Goal: Information Seeking & Learning: Learn about a topic

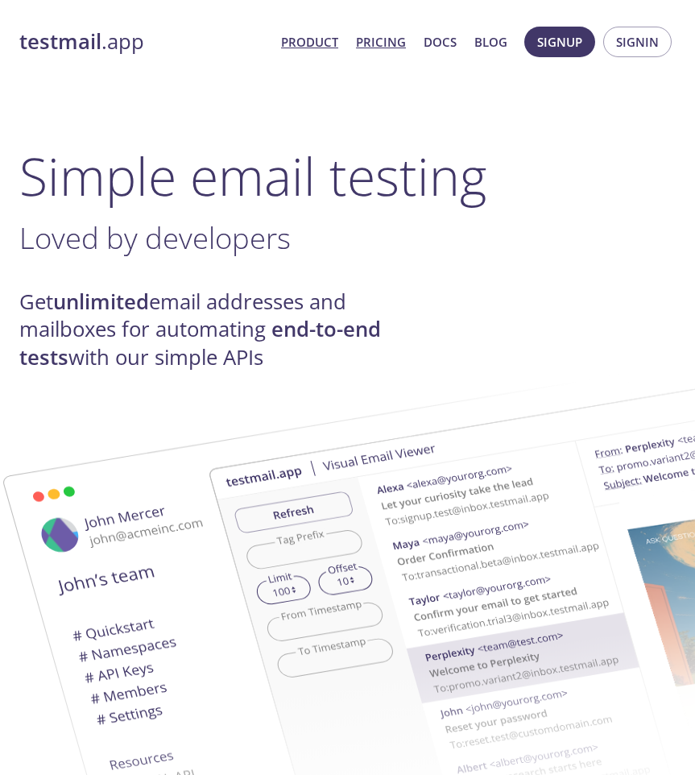
click at [377, 47] on link "Pricing" at bounding box center [381, 41] width 50 height 21
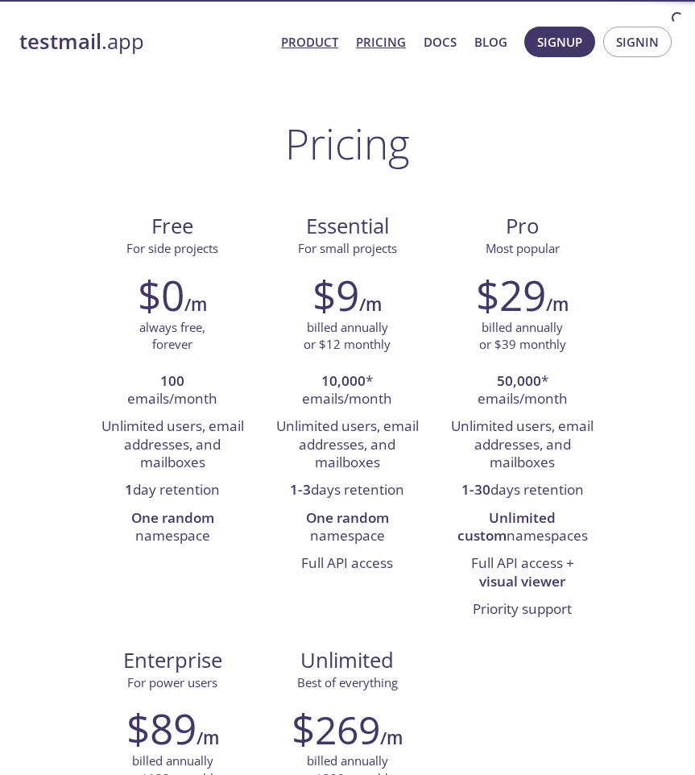
click at [313, 44] on link "Product" at bounding box center [309, 41] width 57 height 21
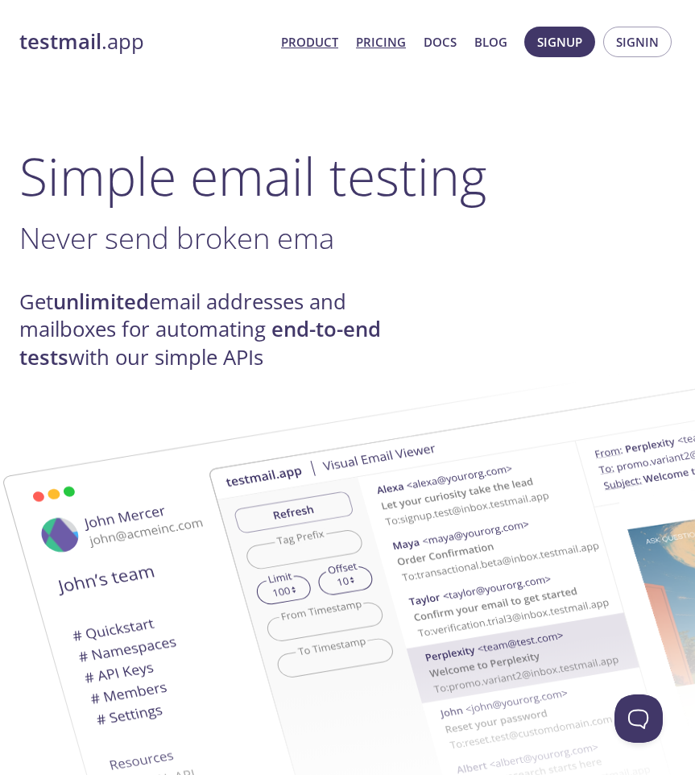
click at [380, 40] on link "Pricing" at bounding box center [381, 41] width 50 height 21
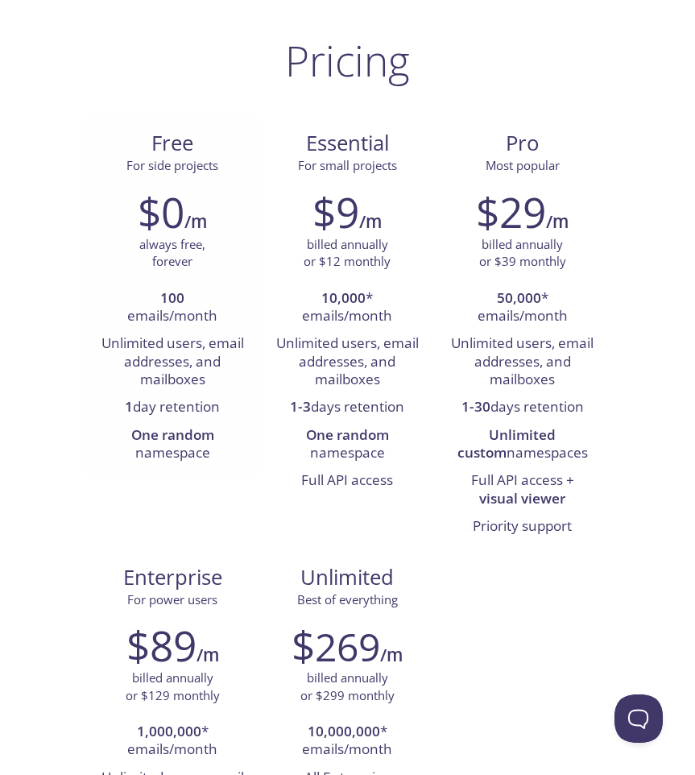
scroll to position [85, 0]
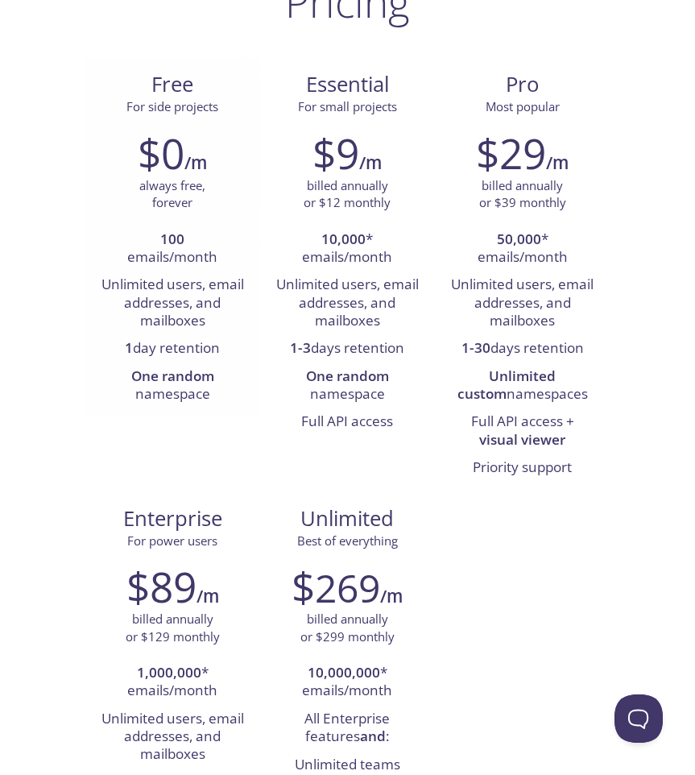
click at [189, 164] on h6 "/m" at bounding box center [195, 162] width 23 height 27
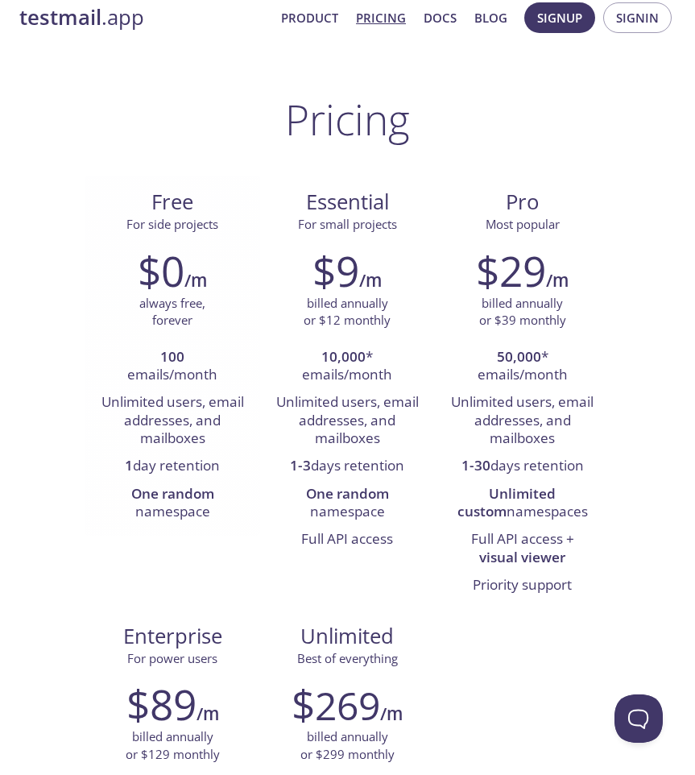
scroll to position [0, 0]
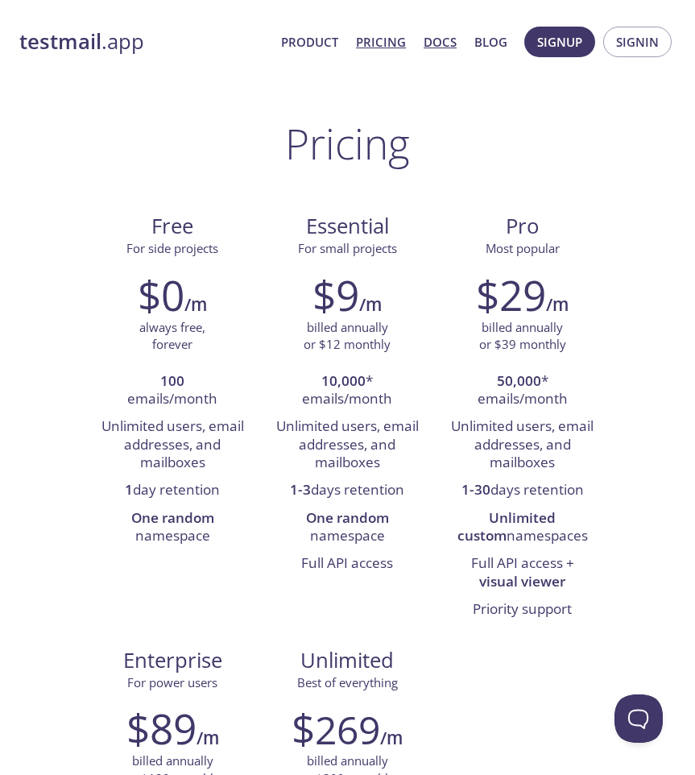
click at [446, 44] on link "Docs" at bounding box center [440, 41] width 33 height 21
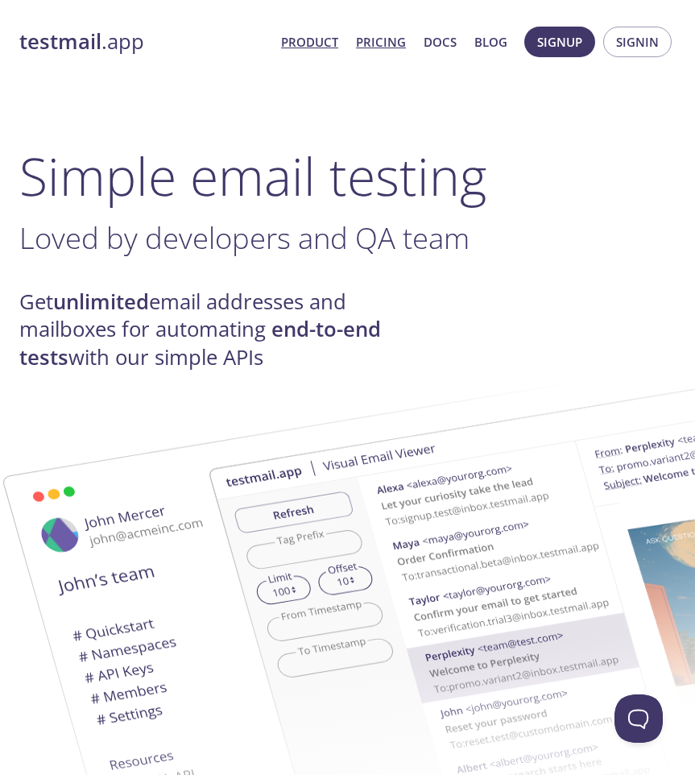
click at [372, 43] on link "Pricing" at bounding box center [381, 41] width 50 height 21
